Goal: Information Seeking & Learning: Find specific page/section

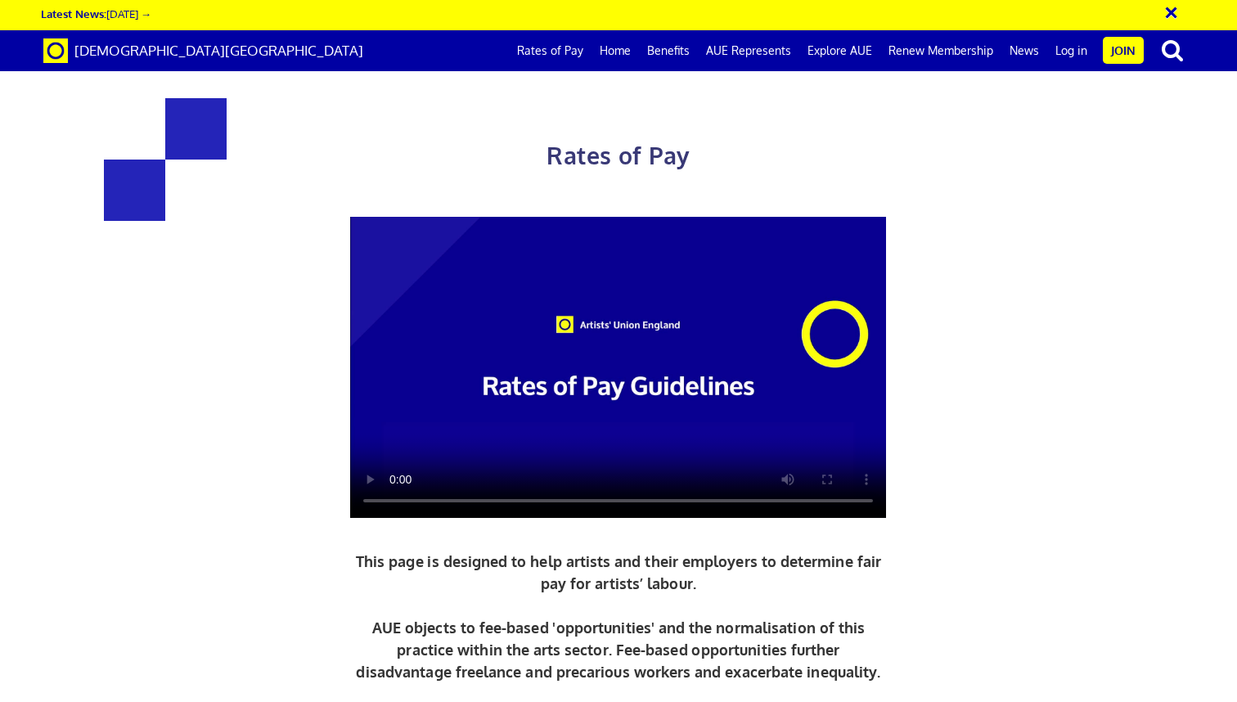
scroll to position [1781, 0]
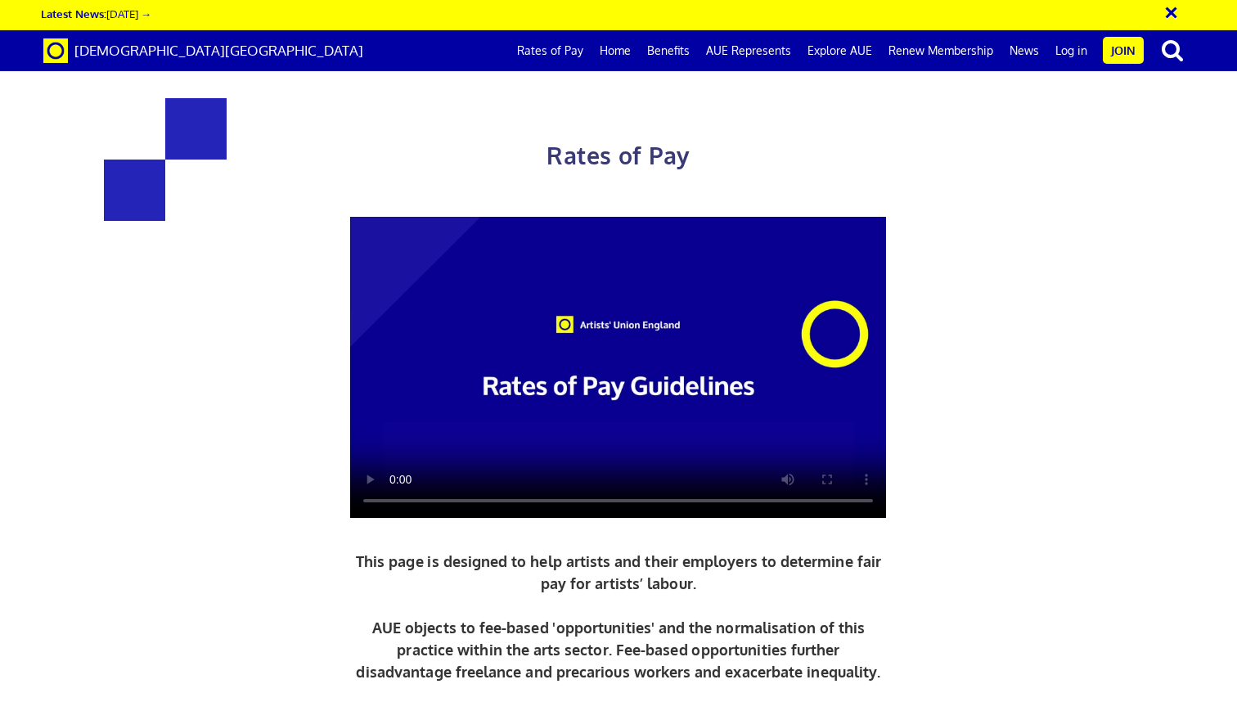
click at [554, 48] on link "Rates of Pay" at bounding box center [550, 50] width 83 height 41
